Goal: Information Seeking & Learning: Learn about a topic

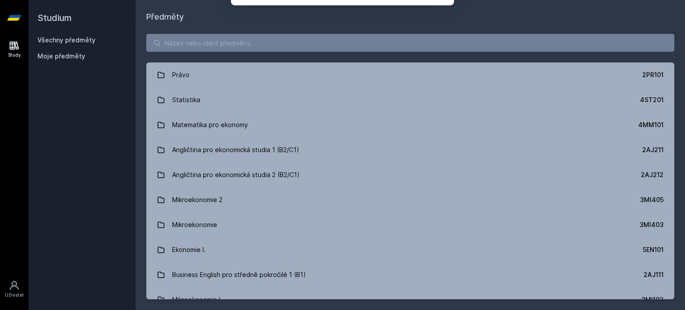
drag, startPoint x: 347, startPoint y: 58, endPoint x: 303, endPoint y: 65, distance: 44.8
click at [346, 58] on button "Ne" at bounding box center [344, 57] width 32 height 22
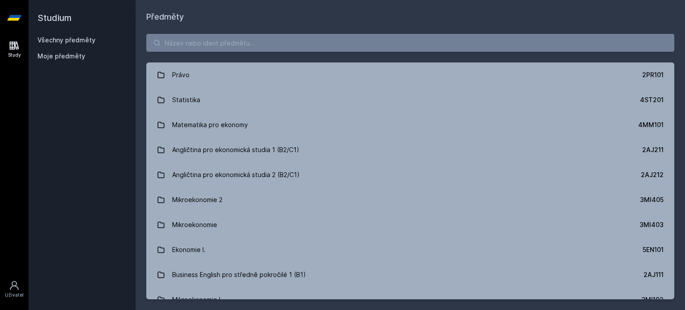
click at [209, 53] on div "Právo 2PR101 Statistika 4ST201 Matematika pro ekonomy 4MM101 Angličtina pro eko…" at bounding box center [411, 166] width 550 height 287
click at [211, 46] on input "search" at bounding box center [410, 43] width 528 height 18
type input "f"
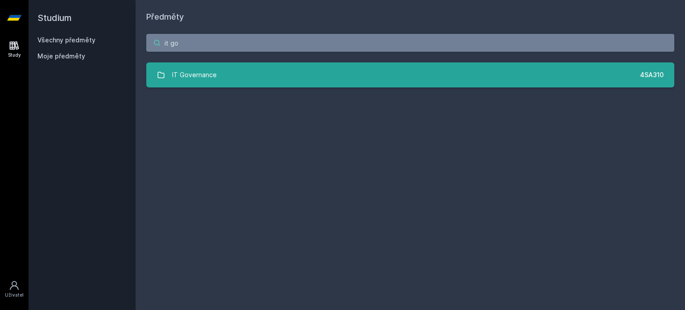
type input "it go"
click at [243, 66] on link "IT Governance 4SA310" at bounding box center [410, 74] width 528 height 25
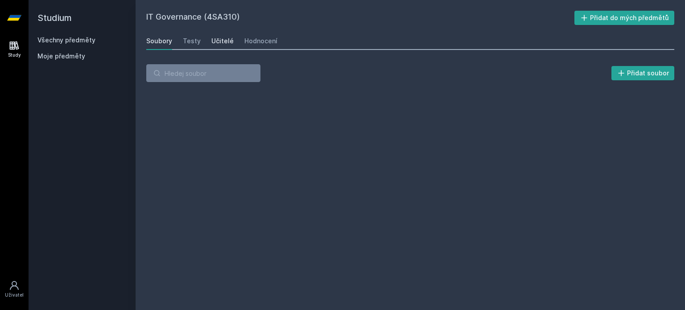
click at [229, 41] on div "Učitelé" at bounding box center [222, 41] width 22 height 9
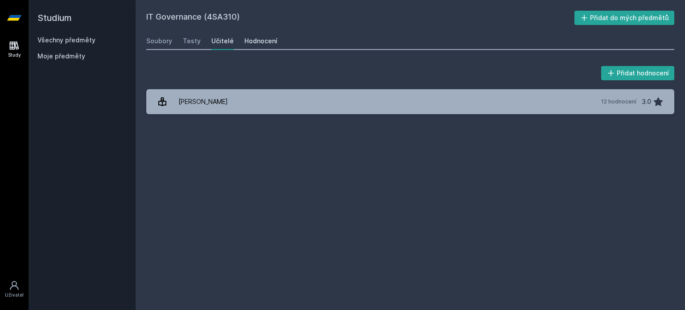
click at [257, 40] on div "Hodnocení" at bounding box center [261, 41] width 33 height 9
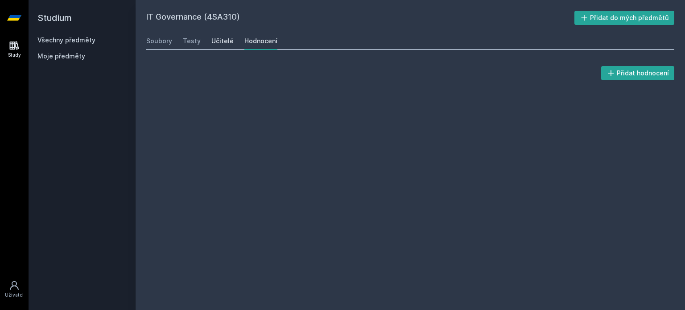
click at [223, 40] on div "Učitelé" at bounding box center [222, 41] width 22 height 9
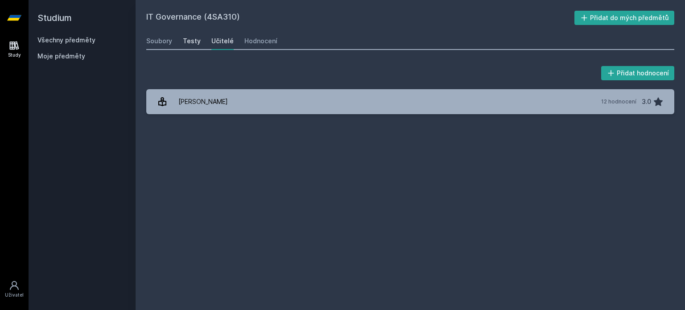
click at [194, 41] on div "Testy" at bounding box center [192, 41] width 18 height 9
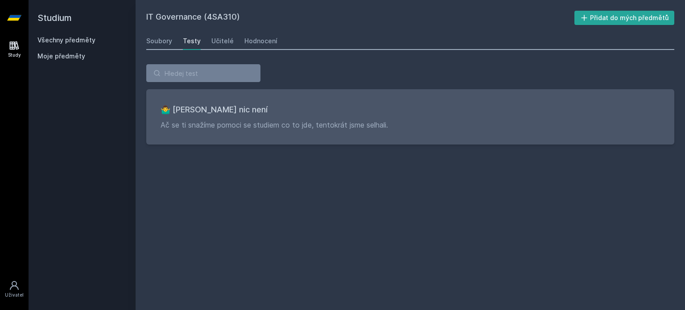
click at [141, 37] on div "IT Governance (4SA310) Přidat do mých předmětů [GEOGRAPHIC_DATA] Testy Učitelé …" at bounding box center [411, 155] width 550 height 310
click at [154, 39] on div "Soubory" at bounding box center [159, 41] width 26 height 9
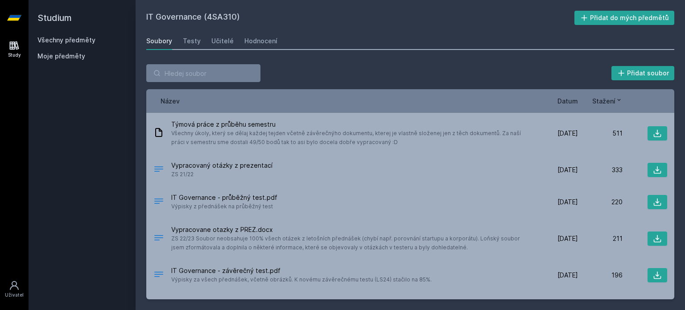
click at [574, 103] on span "Datum" at bounding box center [568, 100] width 21 height 9
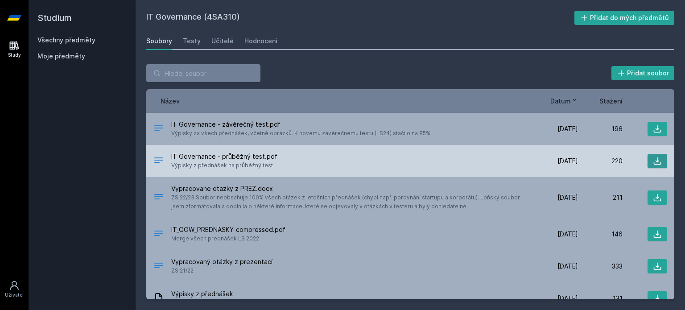
click at [648, 159] on button at bounding box center [658, 161] width 20 height 14
